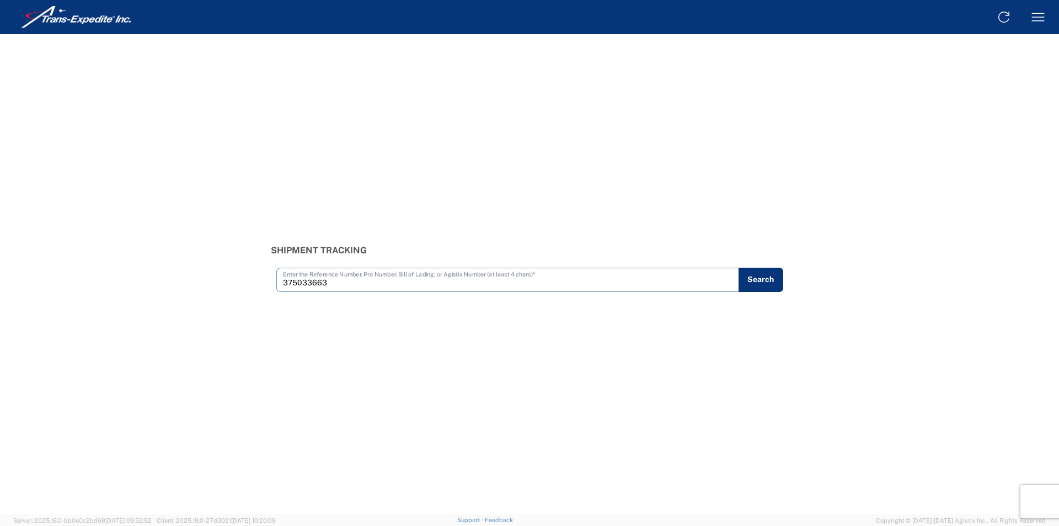
type input "375033663"
type input "375033889"
type input "375033913"
type input "375034014"
type input "375034027"
